Goal: Information Seeking & Learning: Learn about a topic

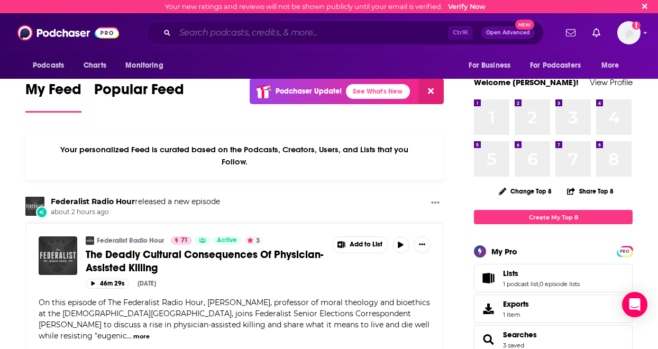
click at [295, 32] on input "Search podcasts, credits, & more..." at bounding box center [311, 32] width 273 height 17
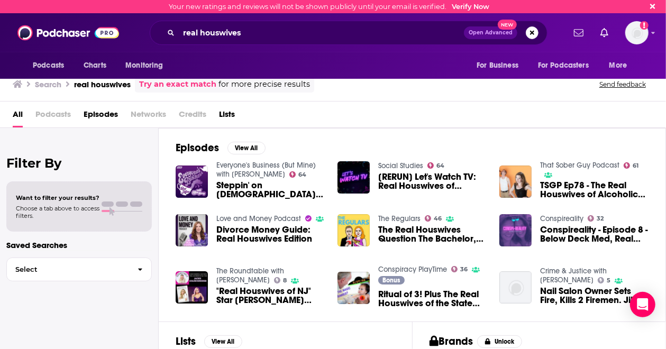
click at [59, 116] on span "Podcasts" at bounding box center [52, 117] width 35 height 22
click at [42, 113] on span "Podcasts" at bounding box center [52, 117] width 35 height 22
click at [265, 37] on input "real houswives" at bounding box center [321, 32] width 285 height 17
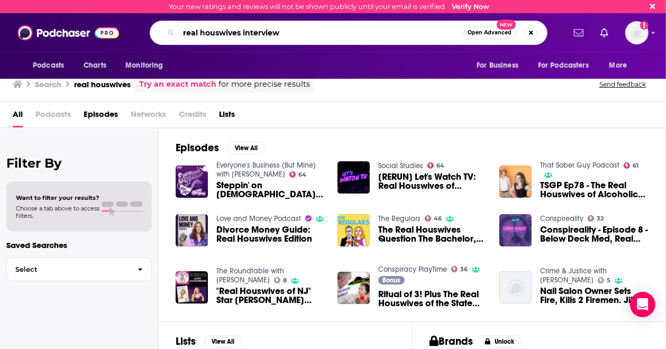
type input "real houswives interview"
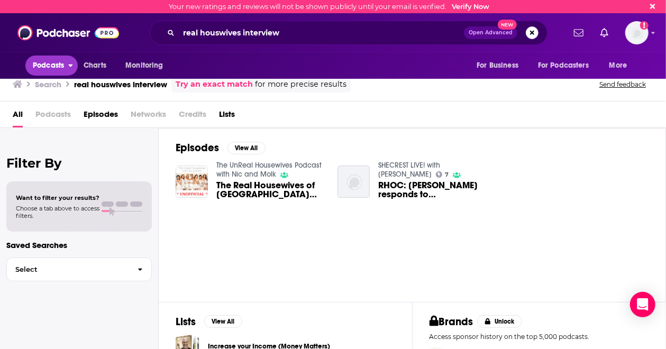
click at [34, 72] on span "Podcasts" at bounding box center [48, 65] width 31 height 15
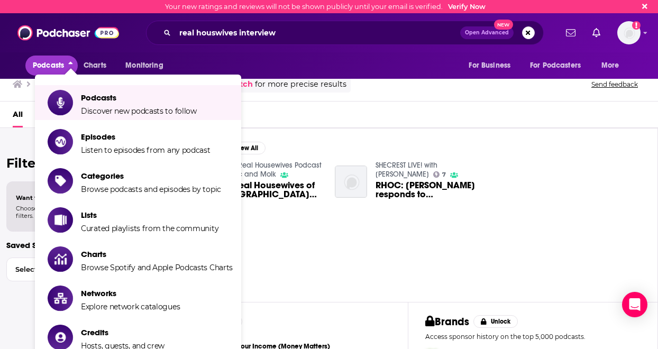
click at [106, 115] on span "Discover new podcasts to follow" at bounding box center [139, 111] width 116 height 10
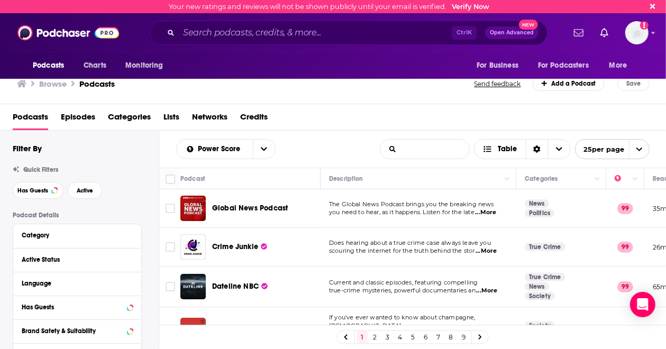
click at [420, 156] on input "List Search Input" at bounding box center [424, 149] width 89 height 19
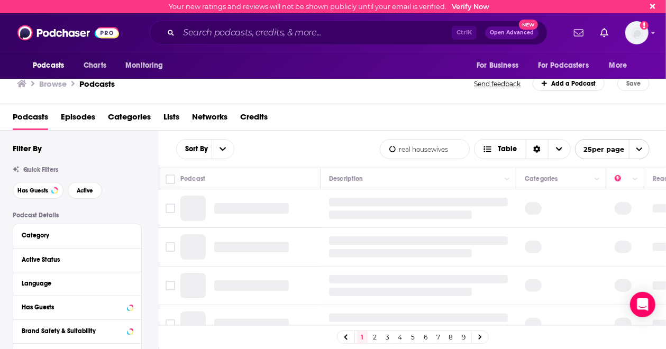
type input "real housewives"
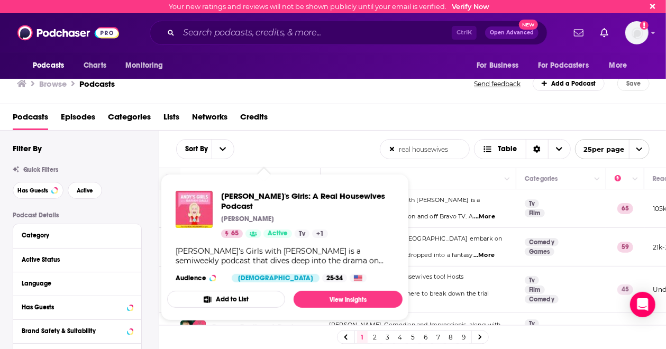
click at [280, 189] on div "[PERSON_NAME]'s Girls: A Real Housewives Podcast [PERSON_NAME] 65 Active Tv + 1…" at bounding box center [284, 237] width 235 height 108
click at [285, 194] on span "[PERSON_NAME]'s Girls: A Real Housewives Podcast" at bounding box center [307, 201] width 173 height 20
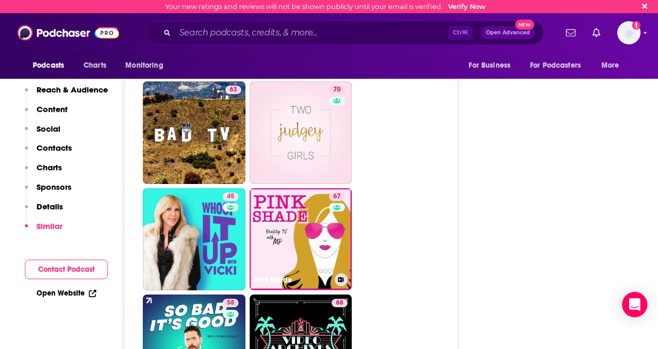
scroll to position [2731, 0]
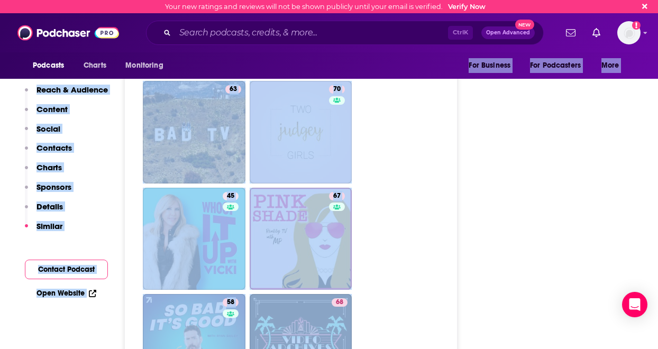
drag, startPoint x: 397, startPoint y: 222, endPoint x: 418, endPoint y: 66, distance: 156.9
click at [418, 66] on div "Your new ratings and reviews will not be shown publicly until your email is ver…" at bounding box center [329, 251] width 658 height 5965
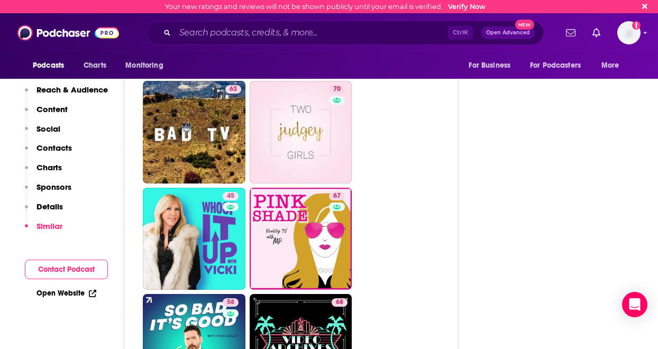
drag, startPoint x: 418, startPoint y: 66, endPoint x: 526, endPoint y: 253, distance: 216.1
click at [526, 253] on div "Follow Rate Play Apps List Bookmark Share Tell Me Why Contact This Podcast Expo…" at bounding box center [553, 329] width 159 height 5793
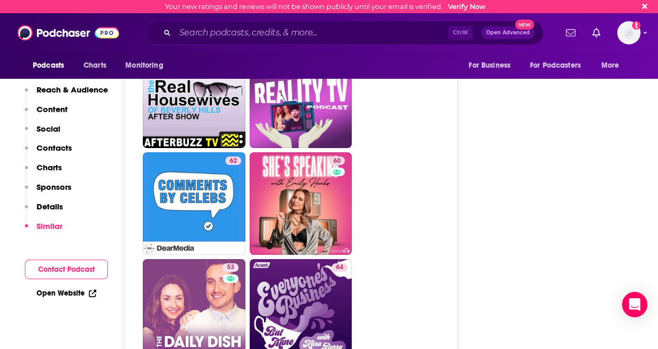
scroll to position [3087, 0]
